Goal: Information Seeking & Learning: Find specific fact

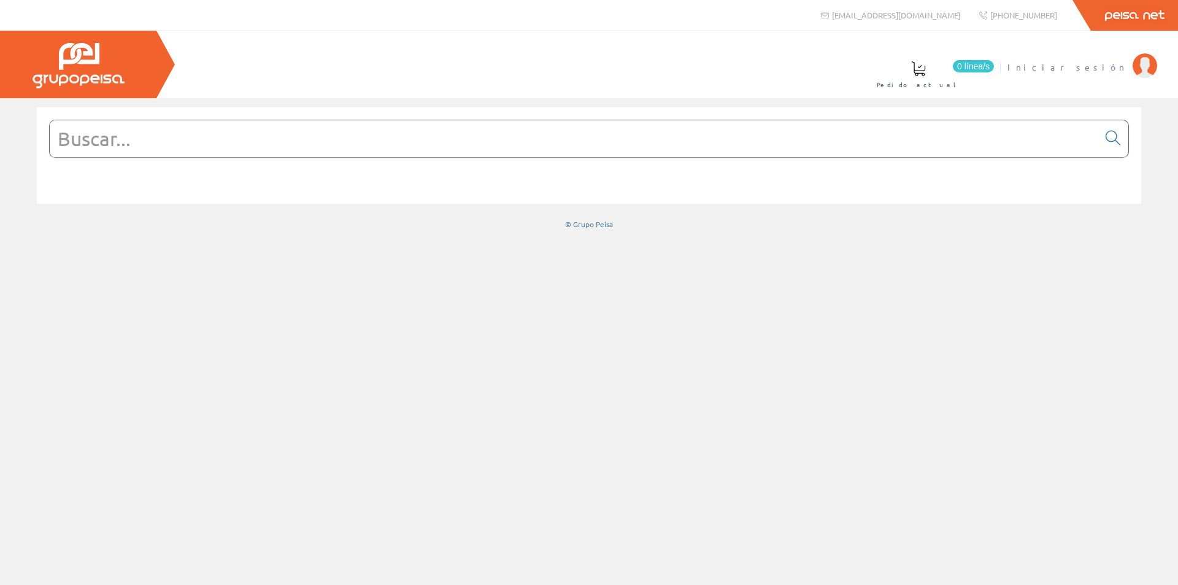
click at [1112, 67] on span "Iniciar sesión" at bounding box center [1066, 67] width 119 height 12
click at [449, 125] on input "text" at bounding box center [574, 138] width 1048 height 37
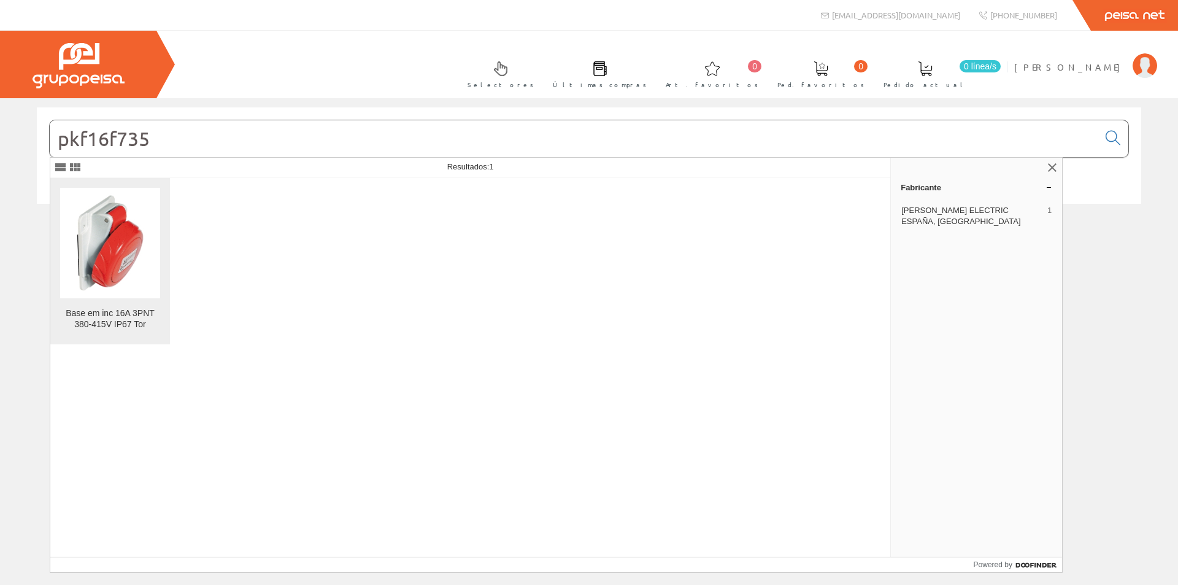
type input "pkf16f735"
click at [139, 257] on img at bounding box center [110, 243] width 100 height 100
